Goal: Task Accomplishment & Management: Manage account settings

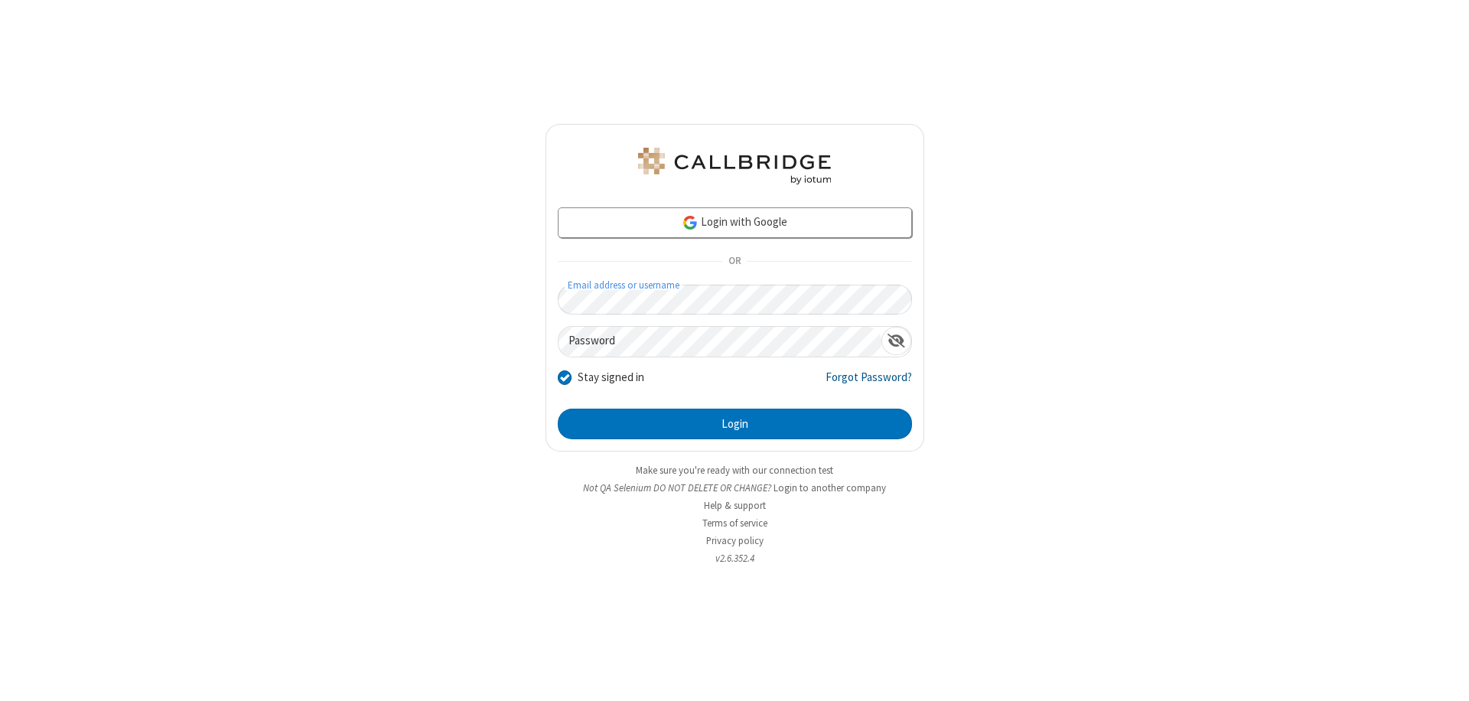
click at [869, 382] on link "Forgot Password?" at bounding box center [868, 383] width 86 height 29
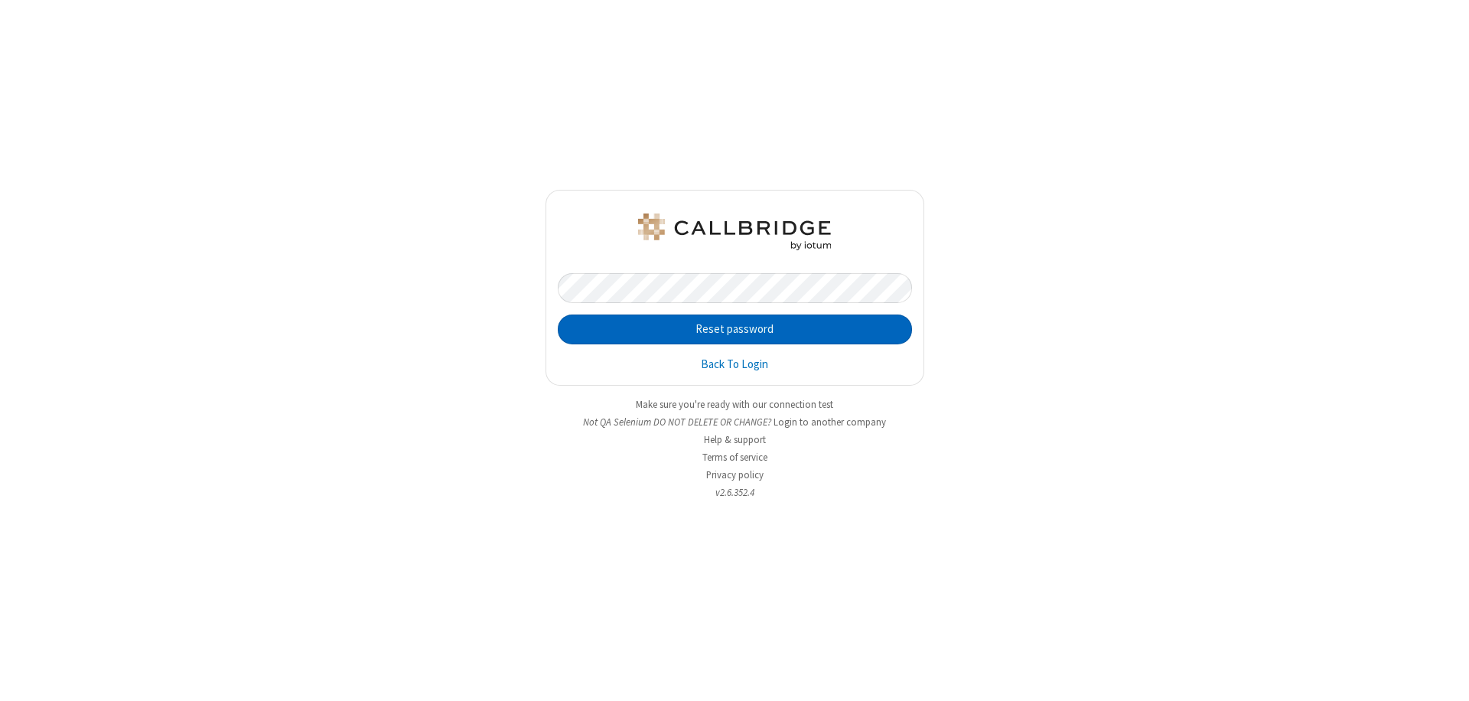
click at [734, 329] on button "Reset password" at bounding box center [735, 329] width 354 height 31
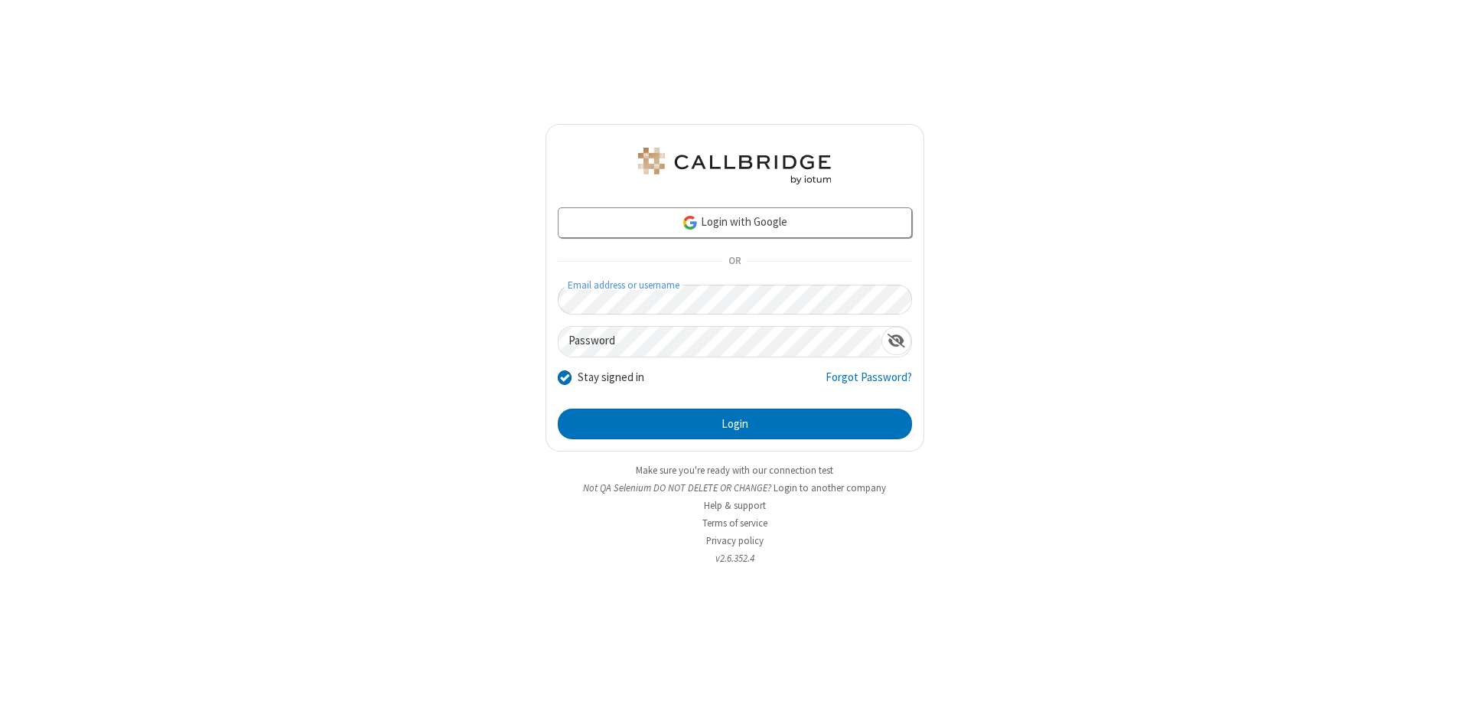
click at [564, 376] on input "Stay signed in" at bounding box center [565, 377] width 15 height 16
checkbox input "false"
click at [734, 424] on button "Login" at bounding box center [735, 423] width 354 height 31
